Goal: Transaction & Acquisition: Purchase product/service

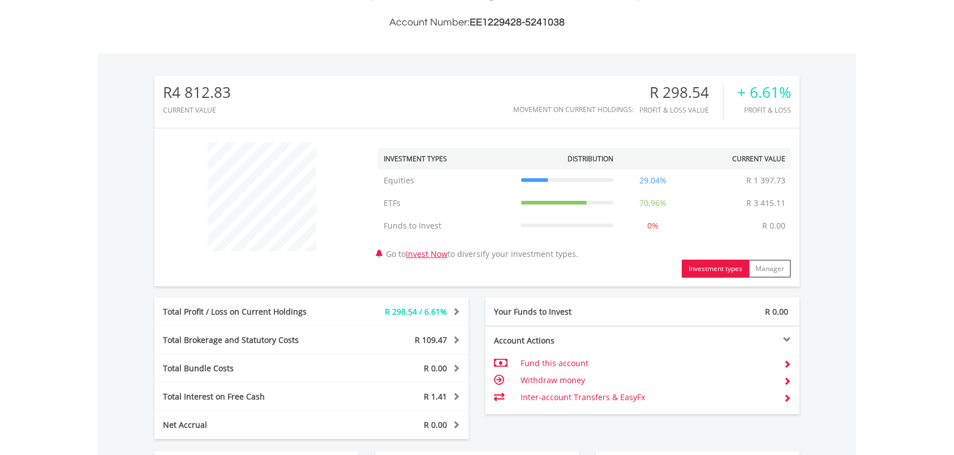
scroll to position [525, 0]
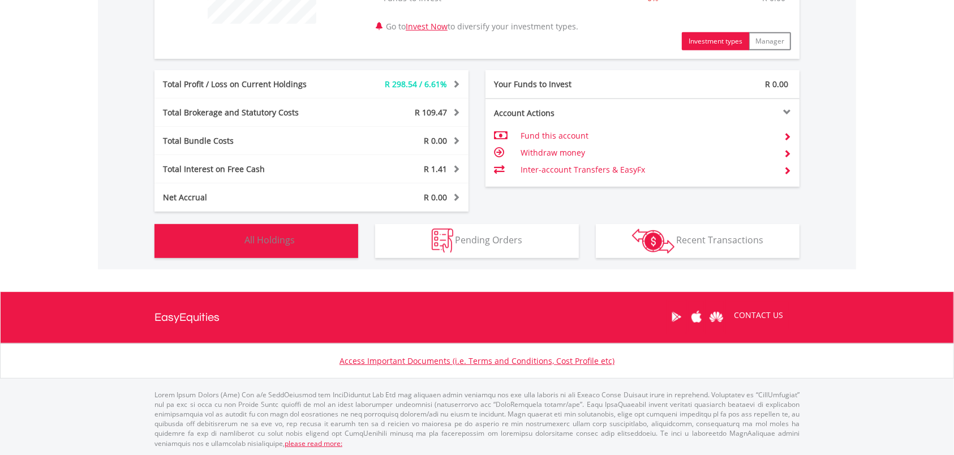
click at [271, 241] on span "All Holdings" at bounding box center [270, 240] width 50 height 12
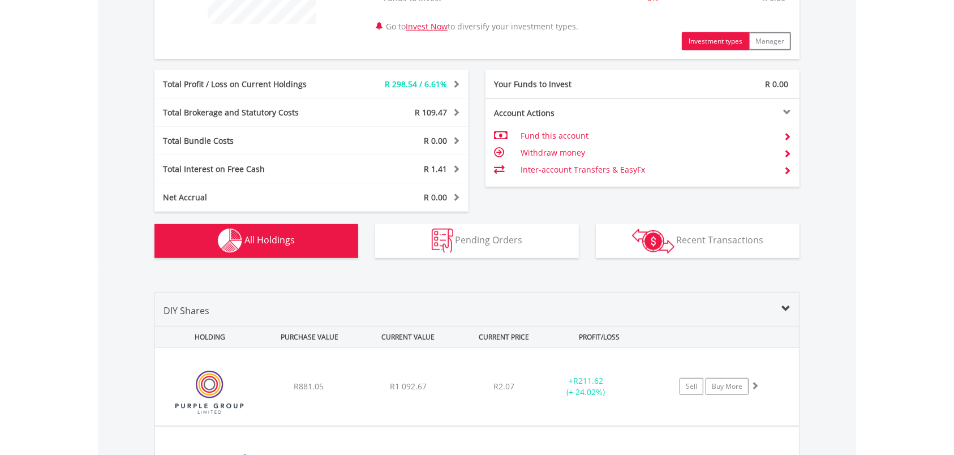
scroll to position [816, 0]
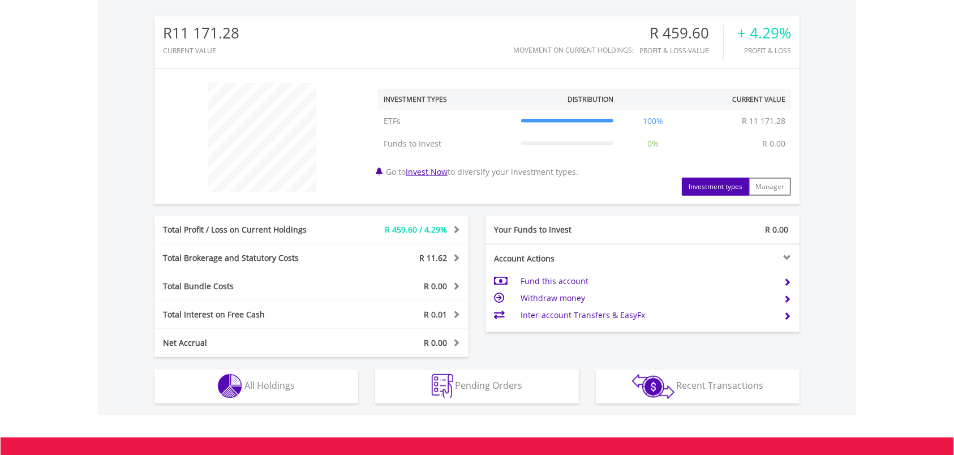
scroll to position [109, 215]
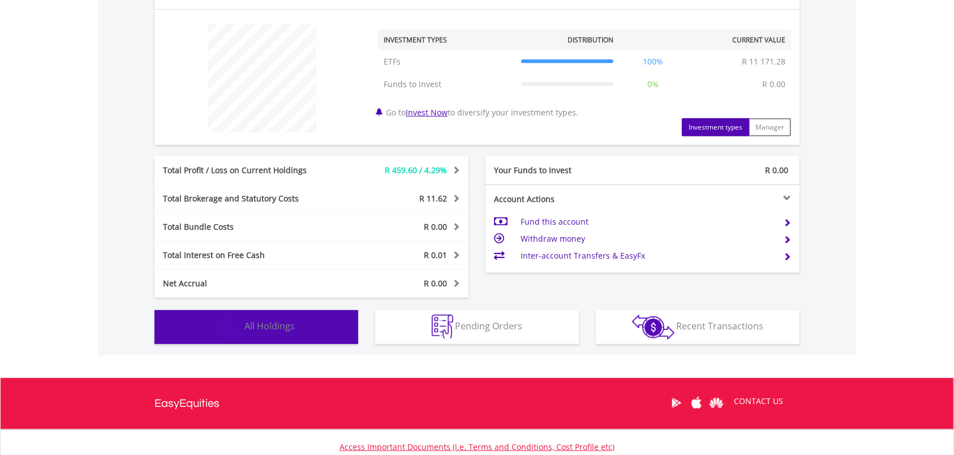
click at [254, 329] on span "All Holdings" at bounding box center [270, 326] width 50 height 12
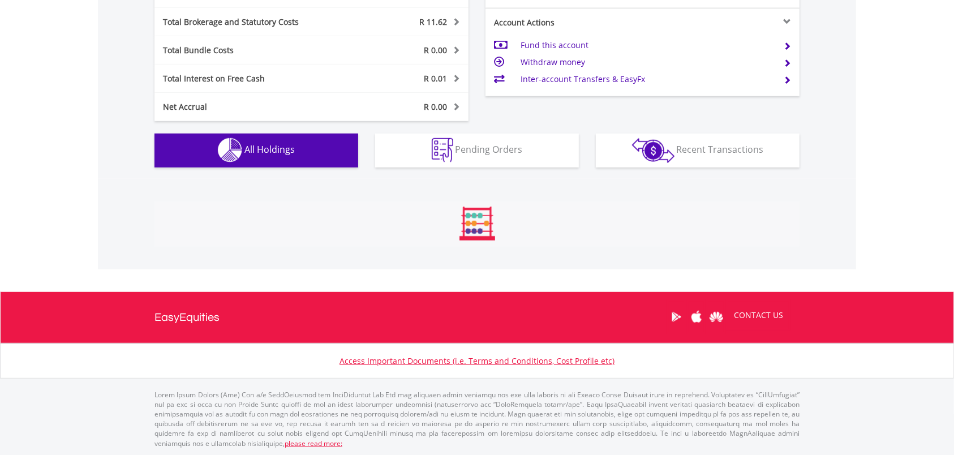
scroll to position [793, 0]
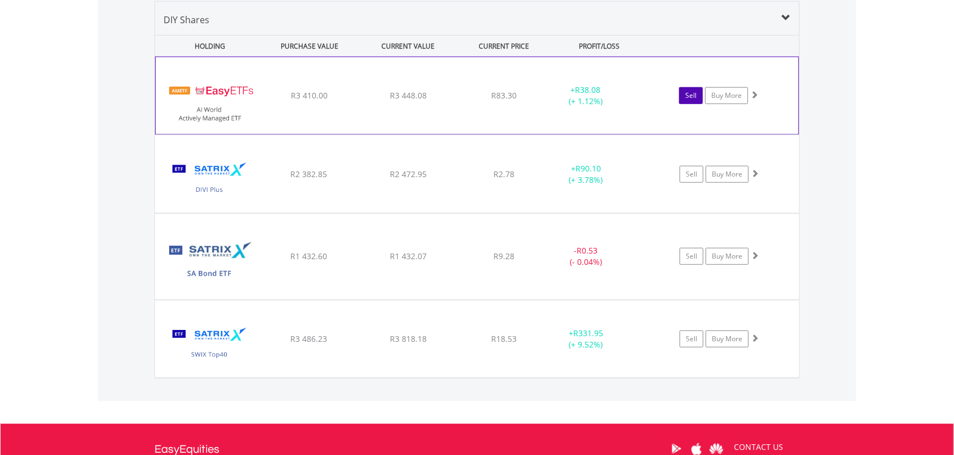
click at [691, 92] on link "Sell" at bounding box center [691, 95] width 24 height 17
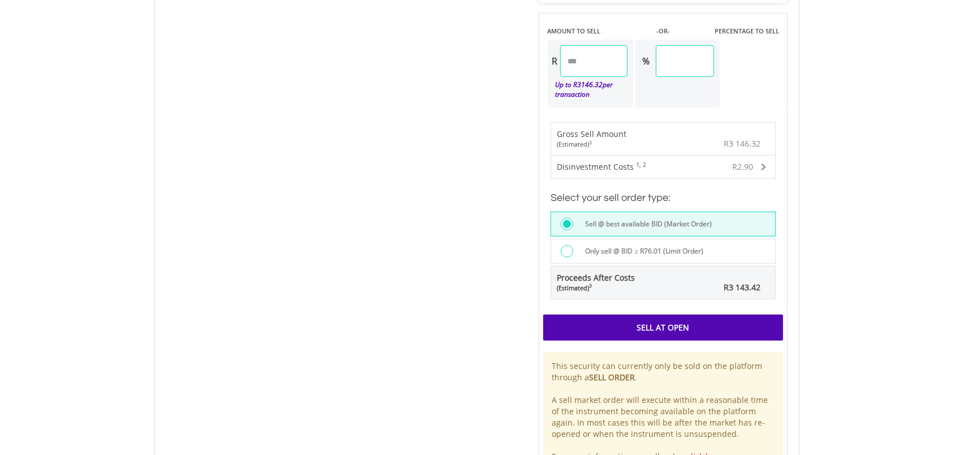
scroll to position [594, 0]
